Goal: Obtain resource: Download file/media

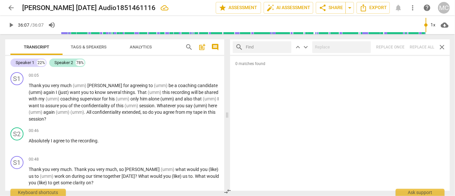
scroll to position [3407, 0]
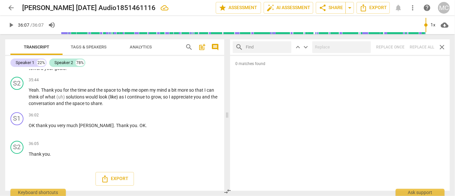
click at [12, 8] on span "arrow_back" at bounding box center [11, 8] width 8 height 8
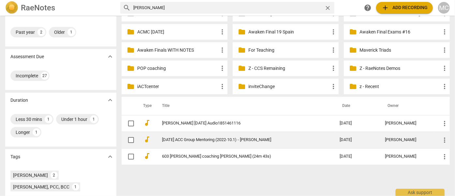
scroll to position [89, 0]
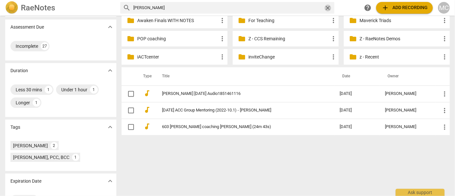
click at [330, 5] on span "close" at bounding box center [327, 8] width 7 height 7
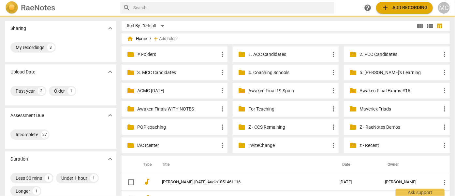
click at [316, 6] on input "text" at bounding box center [232, 8] width 198 height 10
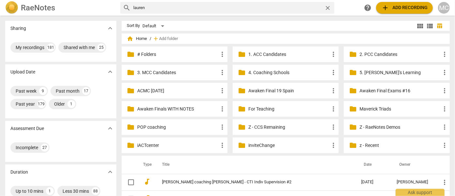
type input "lauren"
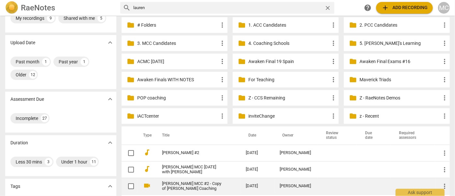
scroll to position [89, 0]
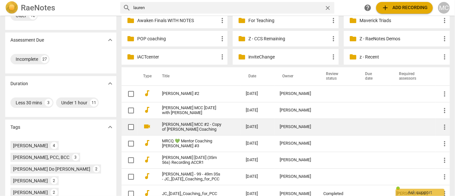
click at [184, 128] on link "[PERSON_NAME] MCC #2 - Copy of [PERSON_NAME] Coaching" at bounding box center [192, 127] width 60 height 10
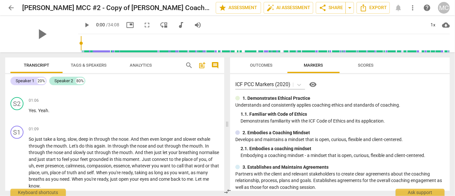
scroll to position [59, 0]
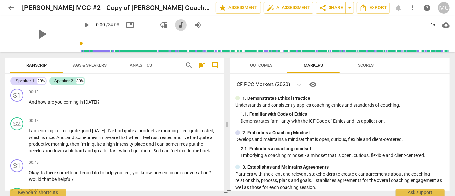
click at [177, 27] on span "audiotrack" at bounding box center [181, 25] width 8 height 8
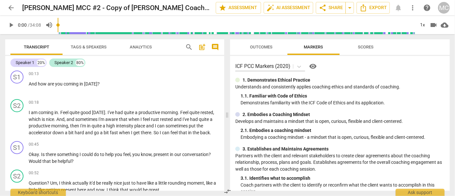
scroll to position [0, 0]
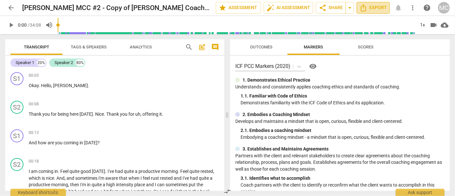
click at [368, 7] on span "Export" at bounding box center [372, 8] width 27 height 8
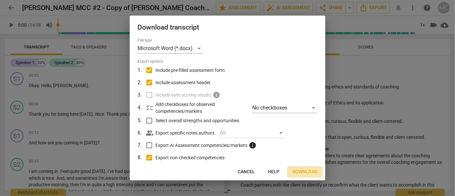
click at [301, 173] on span "Download" at bounding box center [304, 172] width 25 height 7
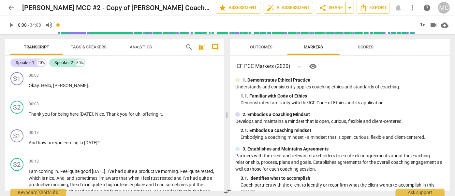
drag, startPoint x: 87, startPoint y: 46, endPoint x: 81, endPoint y: 71, distance: 25.9
click at [87, 46] on span "Tags & Speakers" at bounding box center [89, 47] width 36 height 5
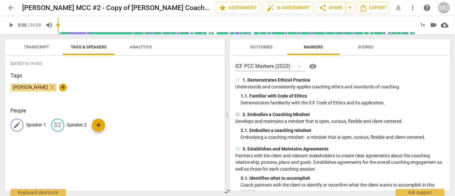
click at [35, 123] on p "Speaker 1" at bounding box center [36, 125] width 20 height 7
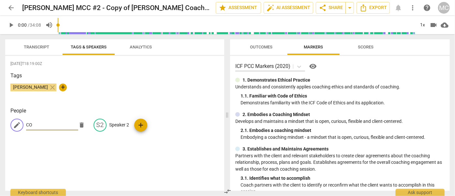
type input "C"
type input "Coach"
click at [120, 126] on p "Speaker 2" at bounding box center [119, 125] width 20 height 7
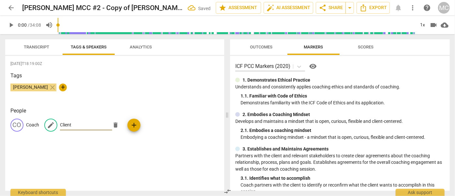
type input "Client"
click at [41, 50] on span "Transcript" at bounding box center [36, 47] width 41 height 9
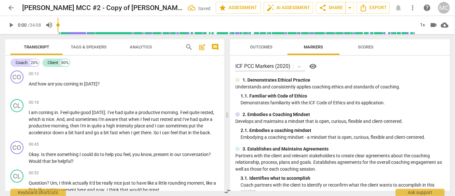
scroll to position [29, 0]
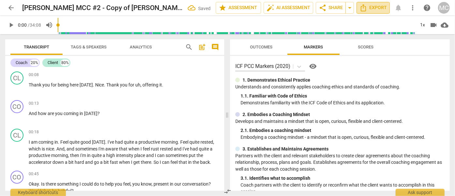
click at [379, 9] on span "Export" at bounding box center [372, 8] width 27 height 8
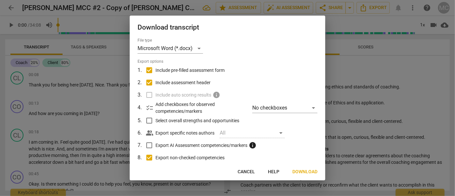
click at [300, 170] on span "Download" at bounding box center [304, 172] width 25 height 7
